Goal: Information Seeking & Learning: Learn about a topic

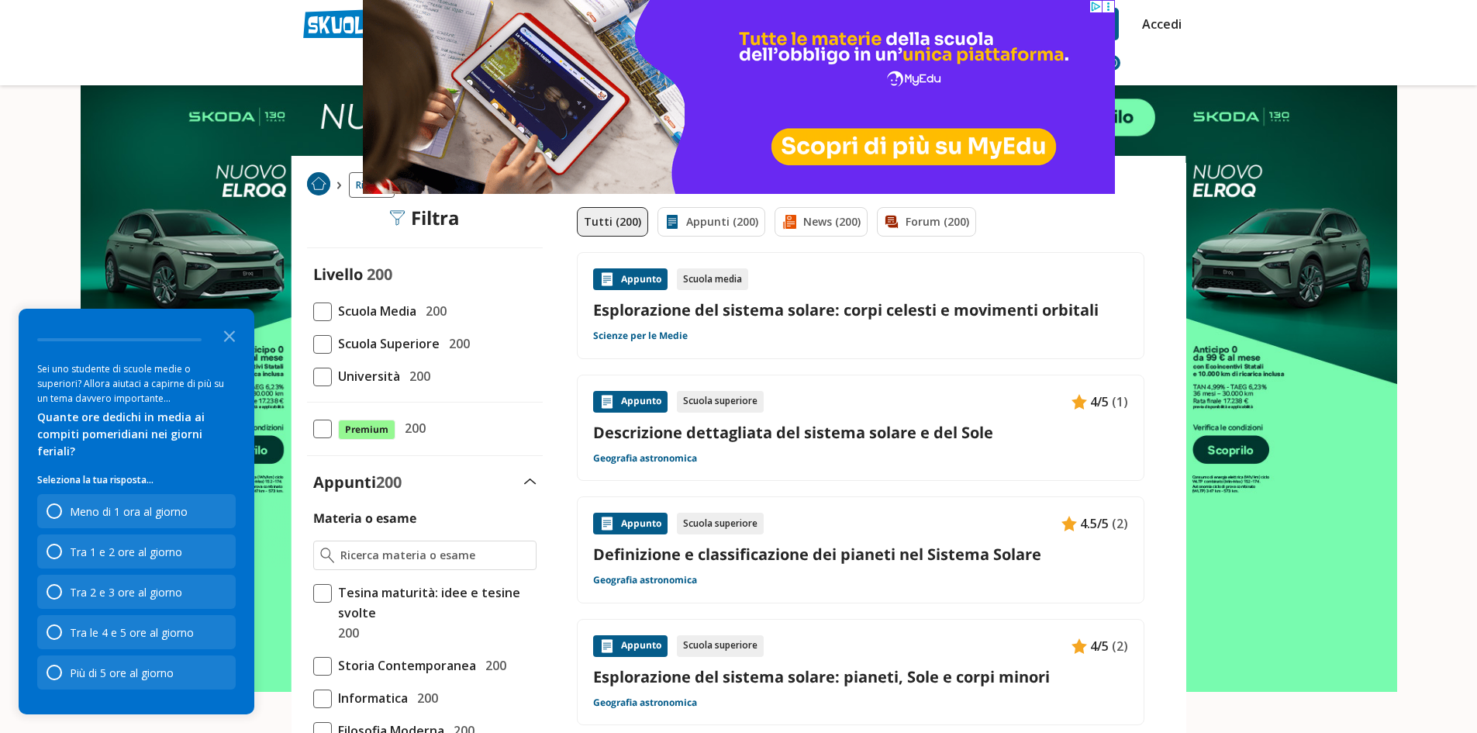
click at [334, 310] on span "Scuola Media" at bounding box center [374, 311] width 85 height 20
click at [313, 311] on input "Scuola Media 200" at bounding box center [313, 311] width 0 height 0
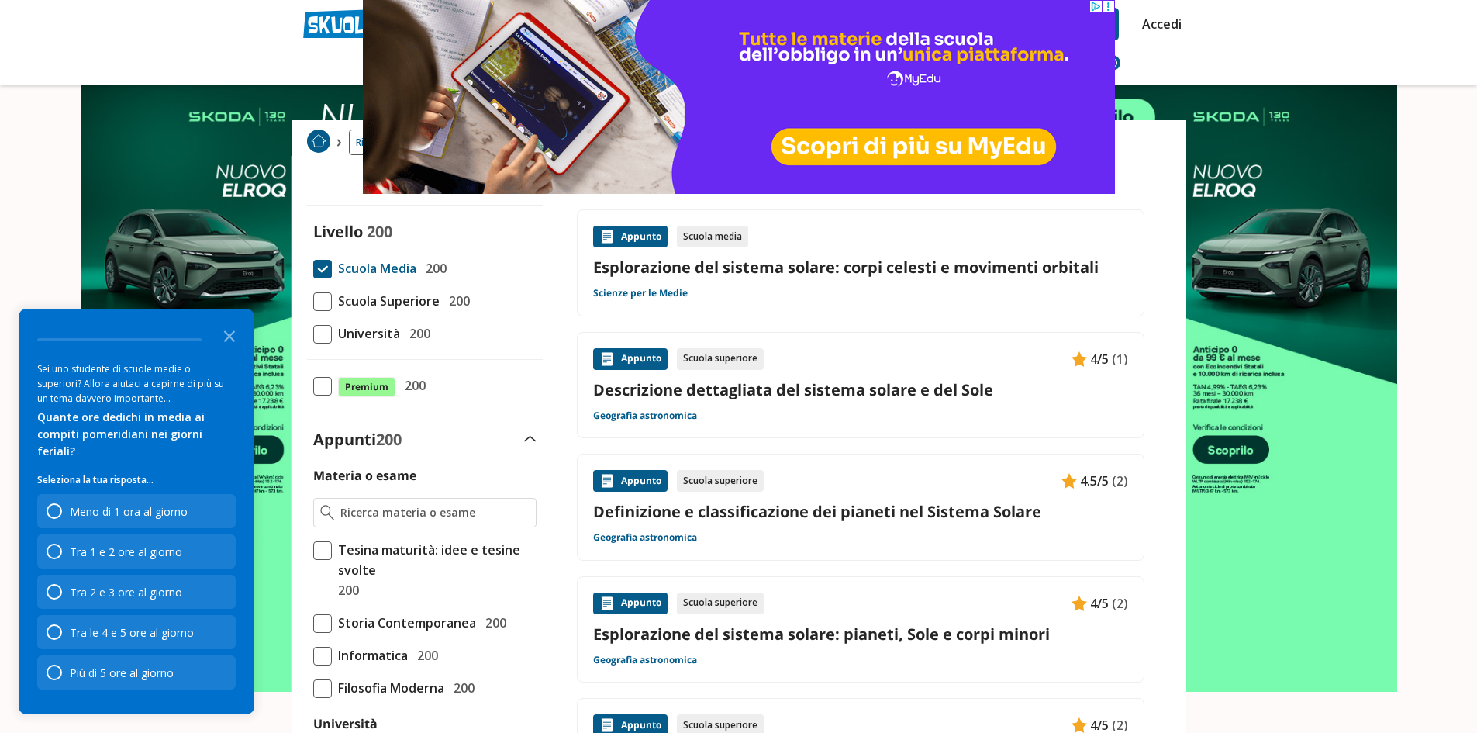
scroll to position [143, 0]
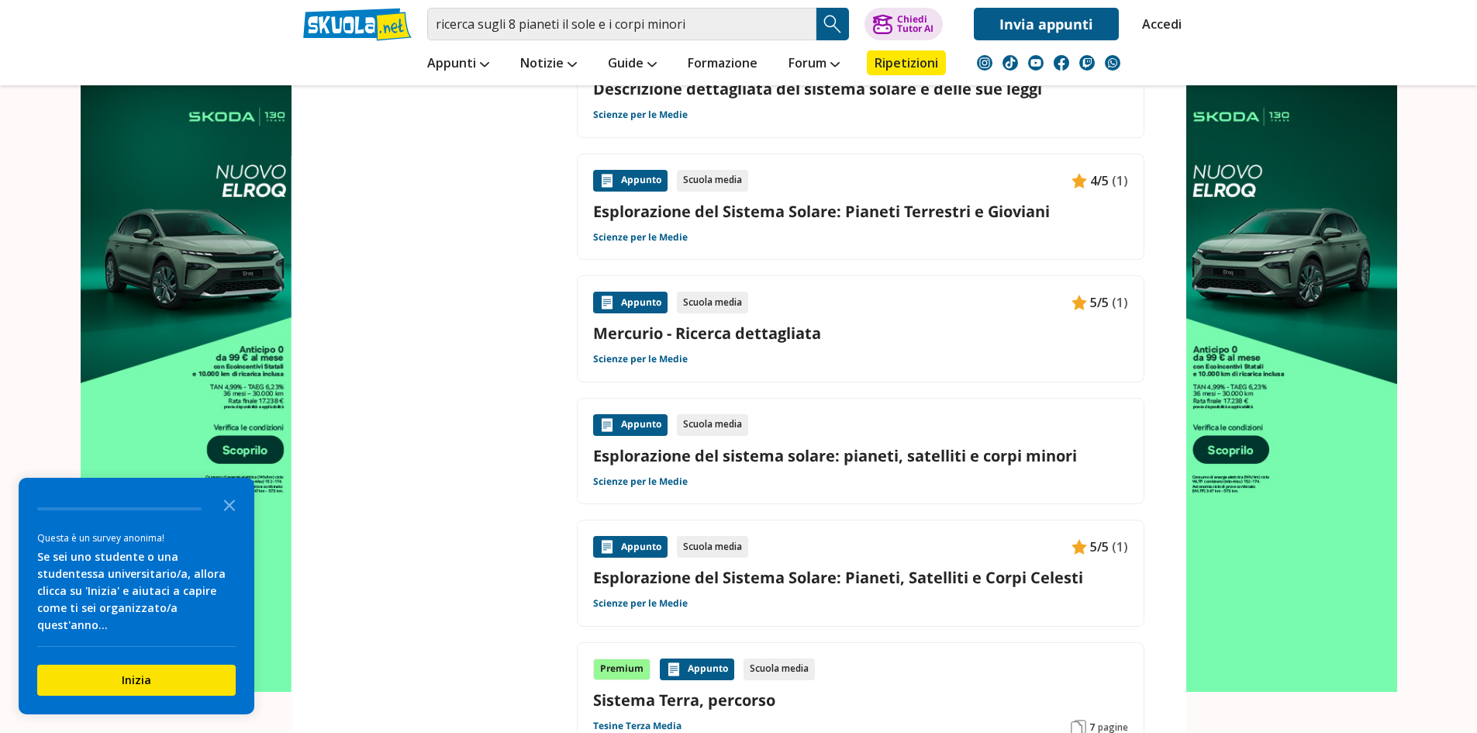
scroll to position [1396, 0]
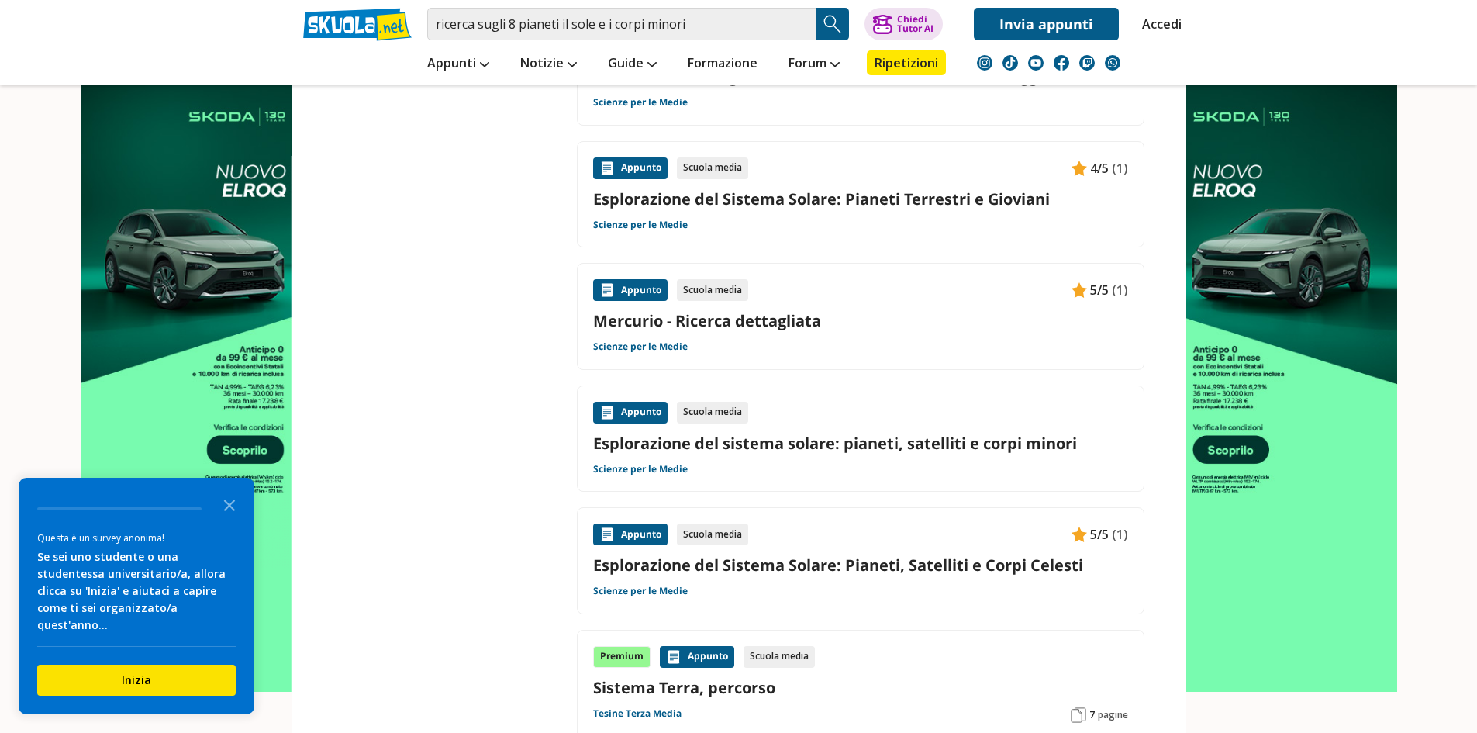
click at [869, 447] on link "Esplorazione del sistema solare: pianeti, satelliti e corpi minori" at bounding box center [860, 443] width 535 height 21
click at [1164, 22] on link "Accedi" at bounding box center [1158, 24] width 33 height 33
